Goal: Information Seeking & Learning: Learn about a topic

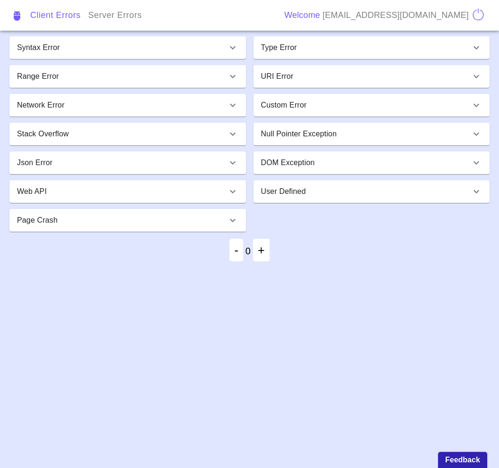
click at [444, 112] on div "Custom Error" at bounding box center [371, 105] width 236 height 23
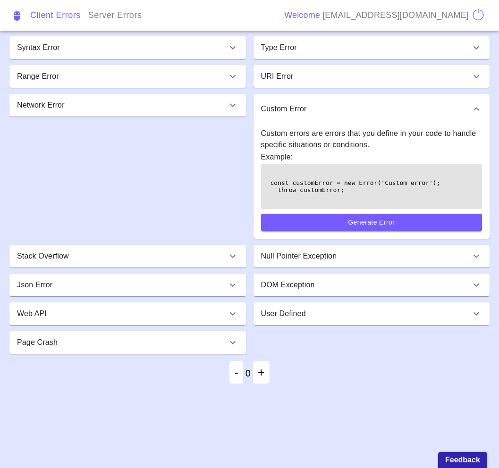
click at [438, 77] on div "URI Error" at bounding box center [366, 76] width 210 height 11
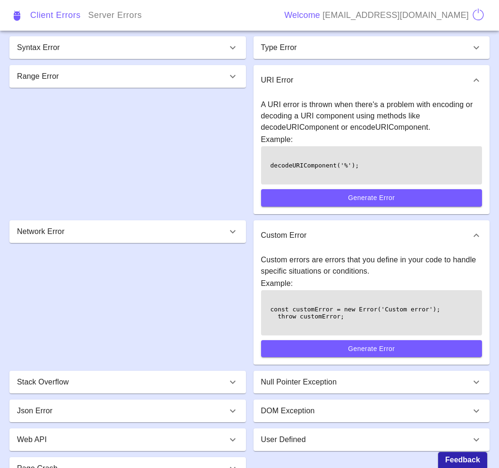
click at [371, 129] on p "A URI error is thrown when there's a problem with encoding or decoding a URI co…" at bounding box center [371, 116] width 221 height 34
click at [374, 84] on div "URI Error" at bounding box center [366, 80] width 210 height 11
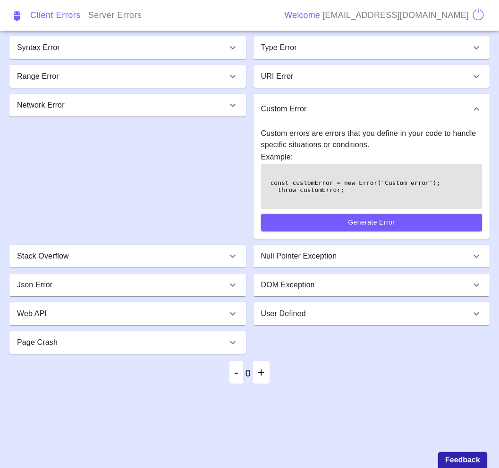
click at [374, 84] on div "URI Error" at bounding box center [371, 76] width 236 height 23
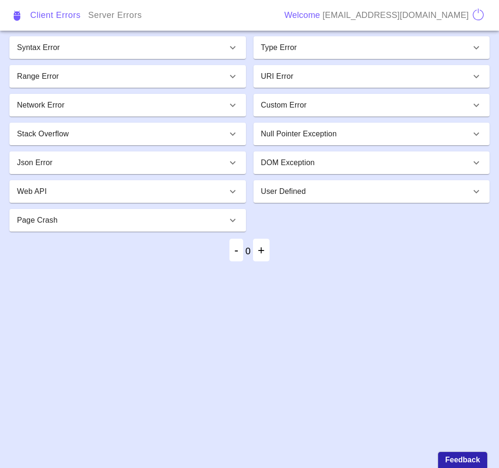
click at [374, 84] on div "URI Error" at bounding box center [371, 76] width 236 height 23
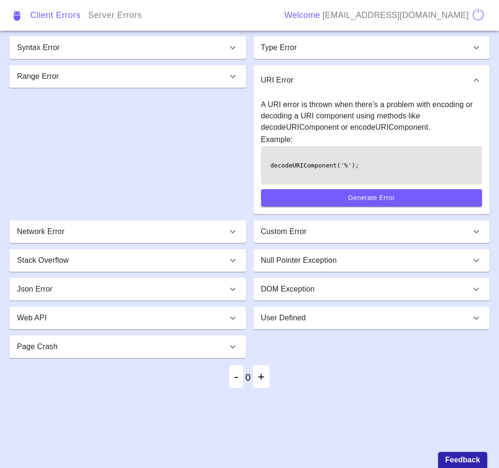
click at [374, 84] on div "URI Error" at bounding box center [366, 80] width 210 height 11
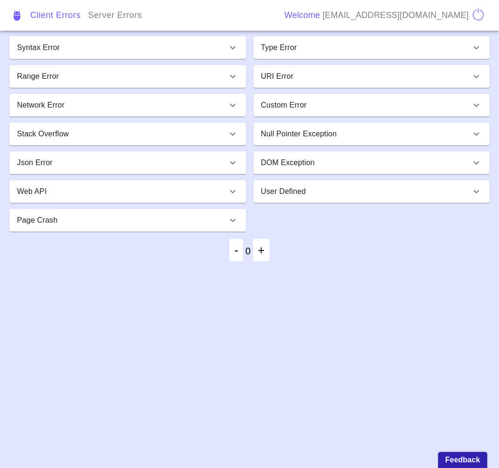
click at [374, 84] on div "URI Error" at bounding box center [371, 76] width 236 height 23
click at [374, 82] on div "URI Error" at bounding box center [366, 76] width 210 height 11
click at [374, 84] on div "URI Error" at bounding box center [371, 76] width 236 height 23
click at [374, 82] on div "URI Error" at bounding box center [366, 76] width 210 height 11
click at [374, 84] on div "URI Error" at bounding box center [371, 76] width 236 height 23
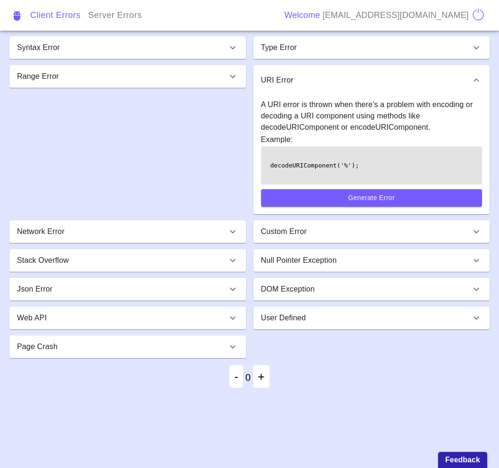
click at [374, 84] on div "URI Error" at bounding box center [371, 80] width 236 height 30
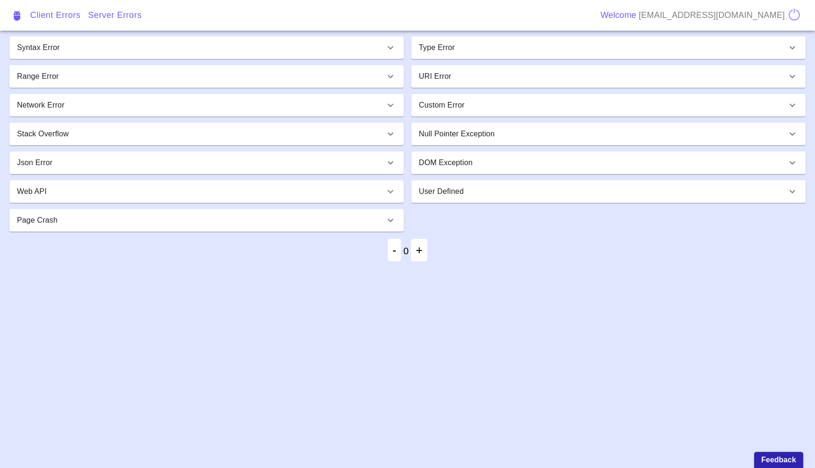
click at [136, 9] on button "Server Errors" at bounding box center [114, 15] width 61 height 31
